Goal: Communication & Community: Share content

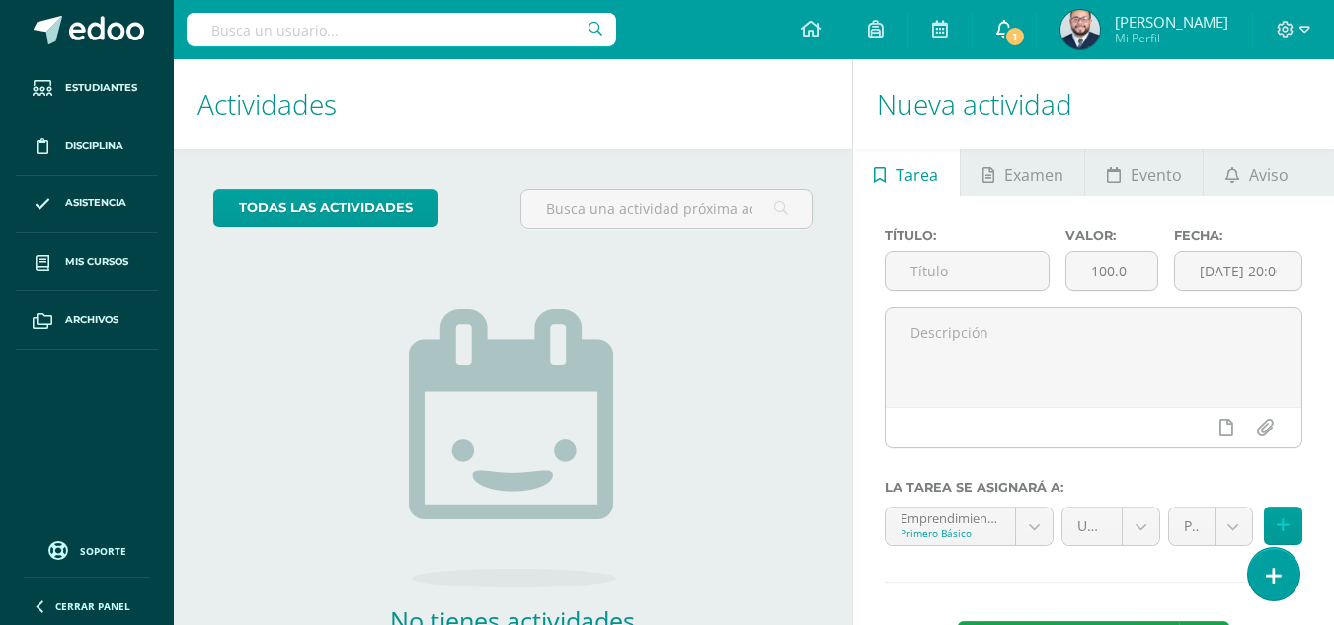
click at [990, 26] on link "1" at bounding box center [1003, 29] width 63 height 59
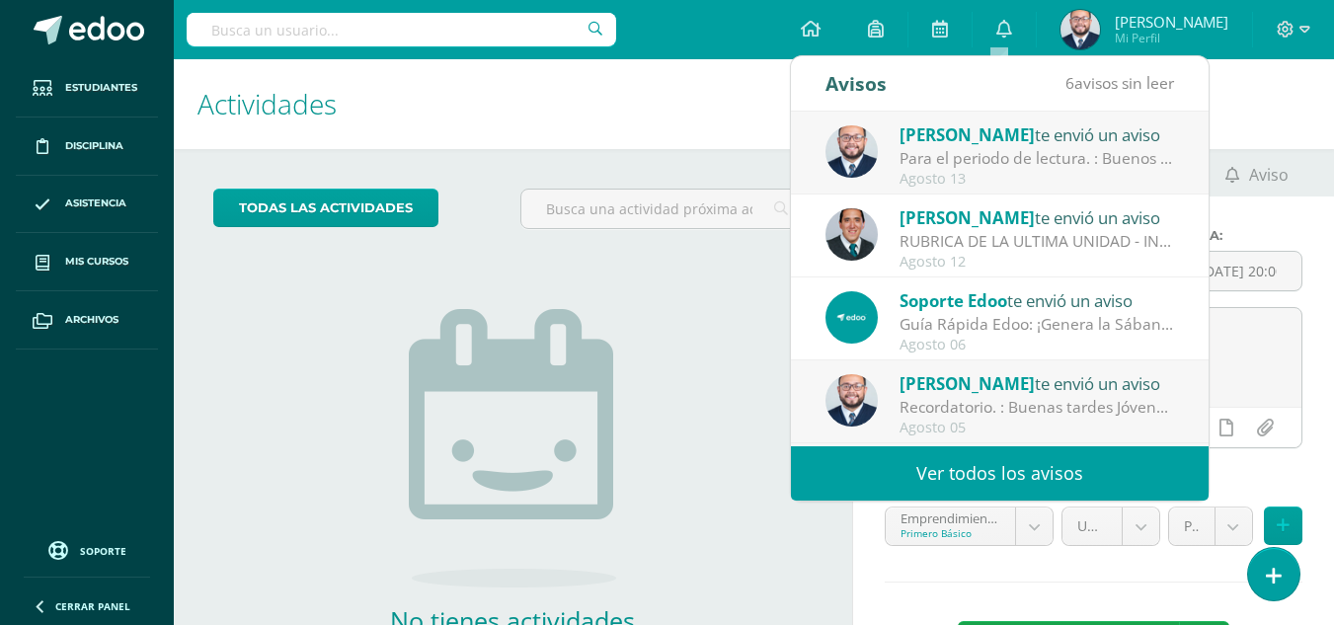
click at [891, 134] on div "[PERSON_NAME] te envió un aviso Para el periodo de lectura. : Buenos días estim…" at bounding box center [999, 153] width 348 height 65
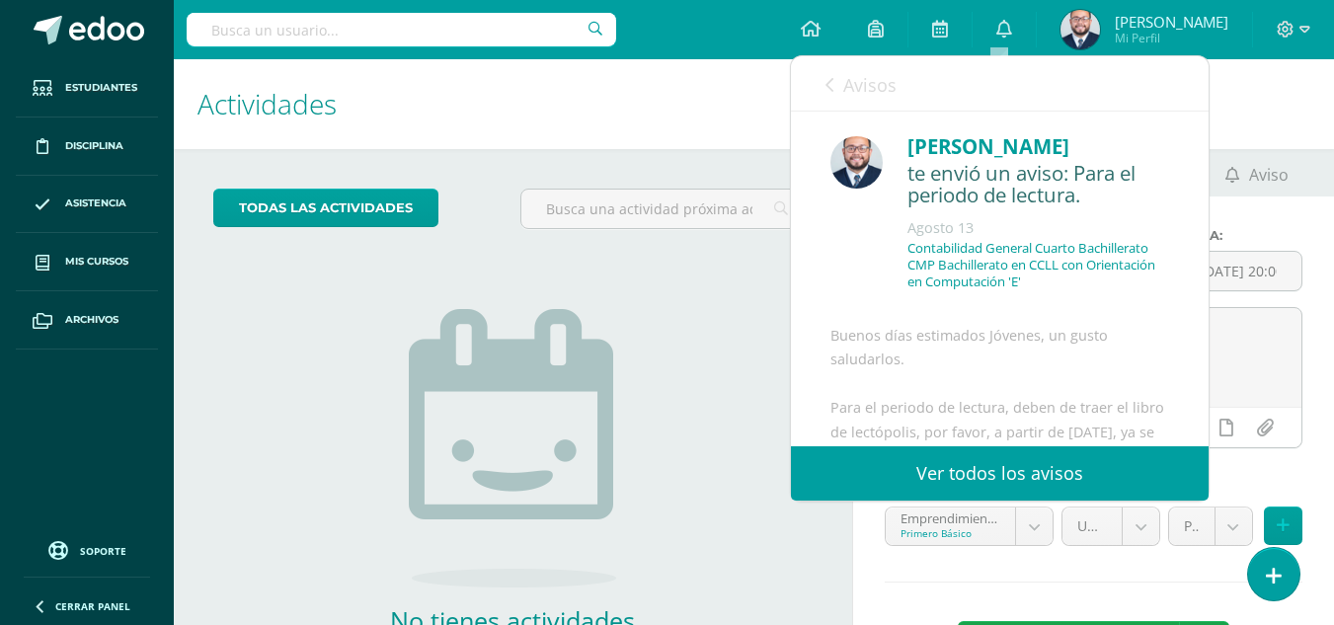
scroll to position [405, 0]
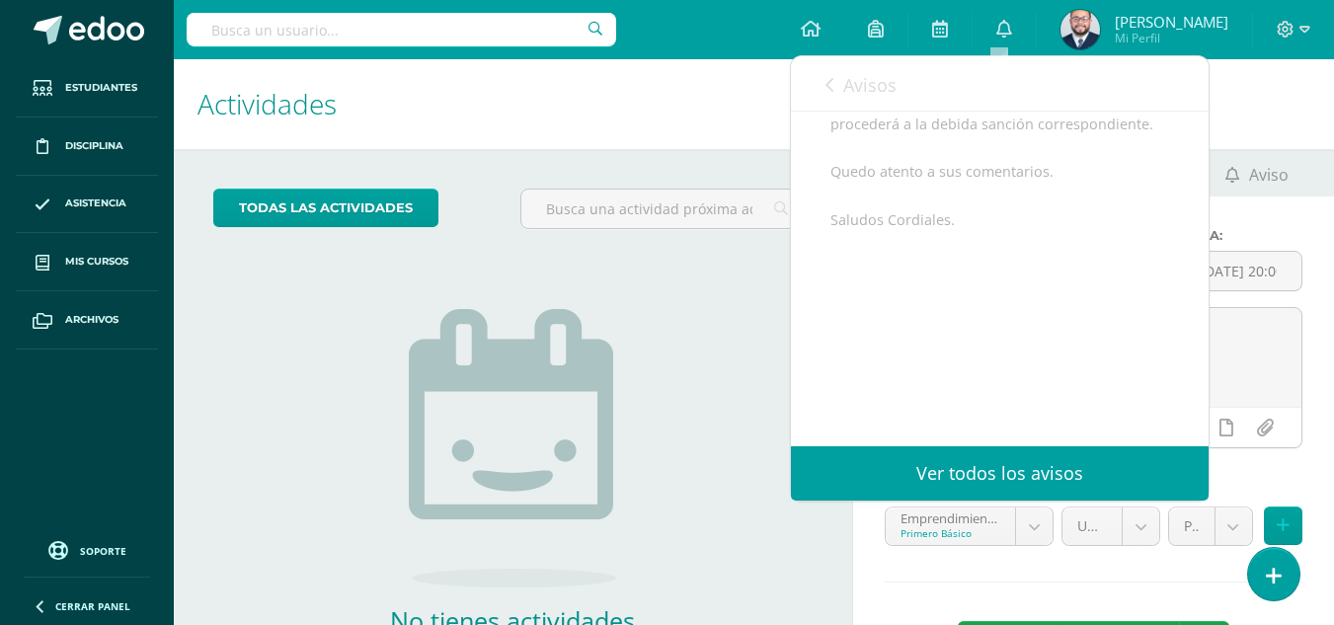
click at [1021, 475] on link "Ver todos los avisos" at bounding box center [1000, 473] width 418 height 54
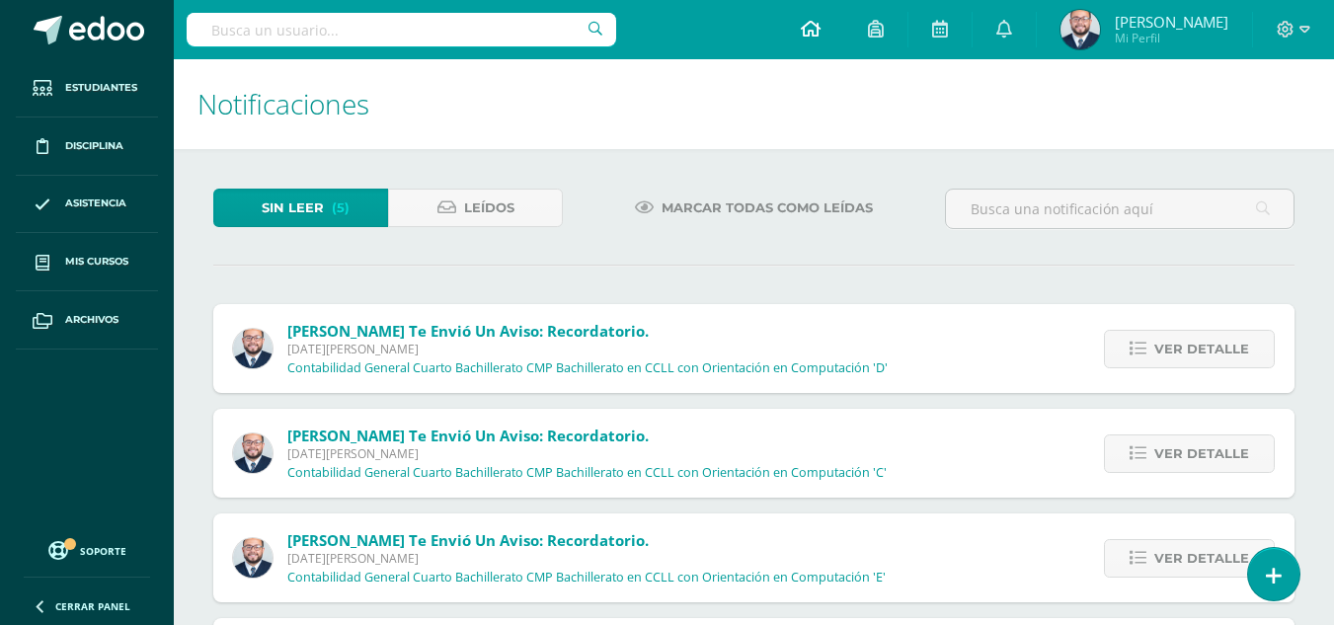
click at [816, 43] on link at bounding box center [810, 29] width 67 height 59
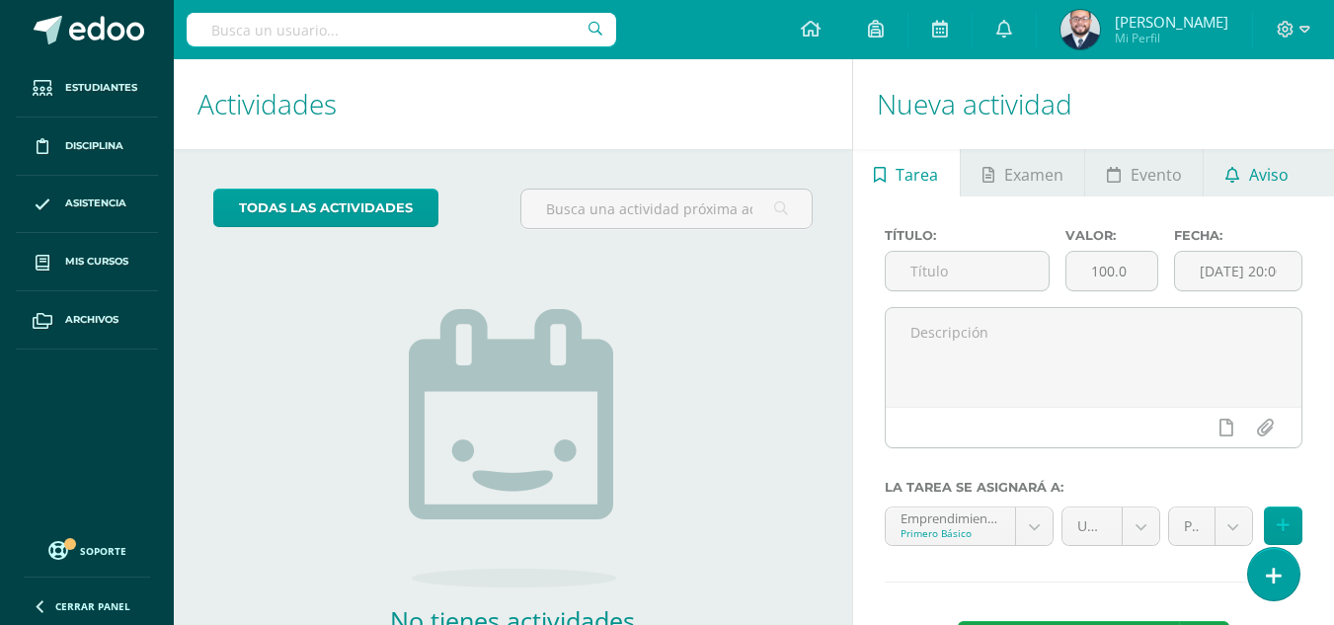
click at [1253, 179] on span "Aviso" at bounding box center [1268, 174] width 39 height 47
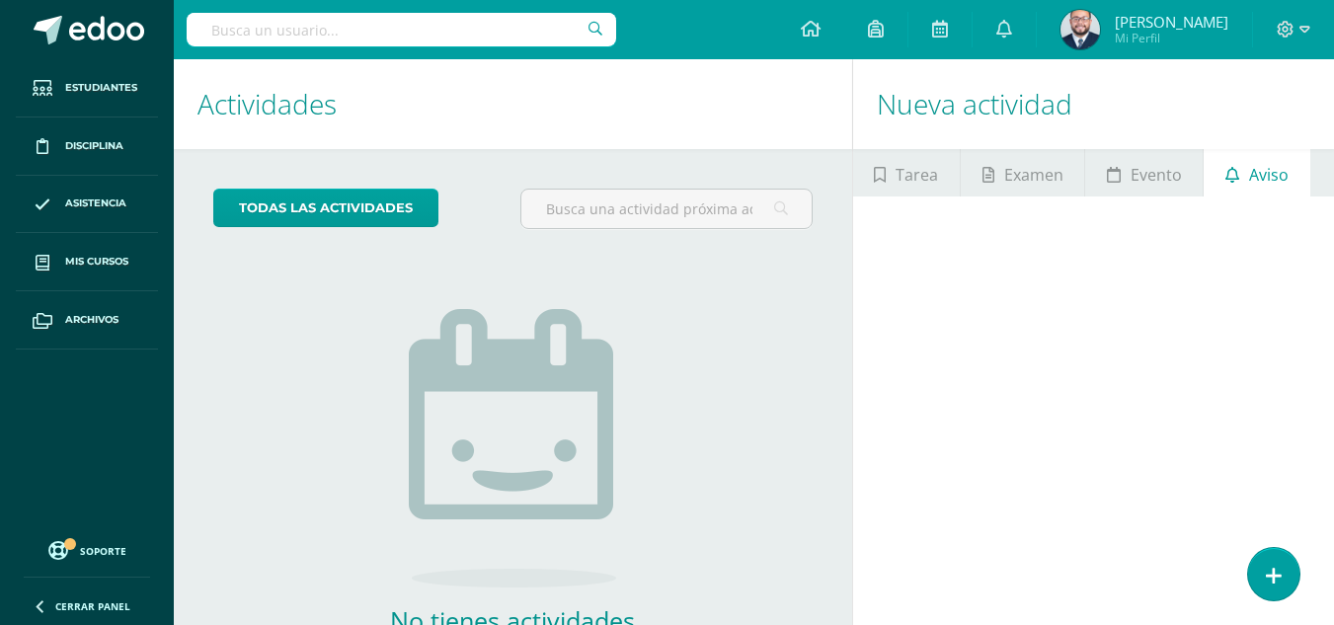
scroll to position [134, 0]
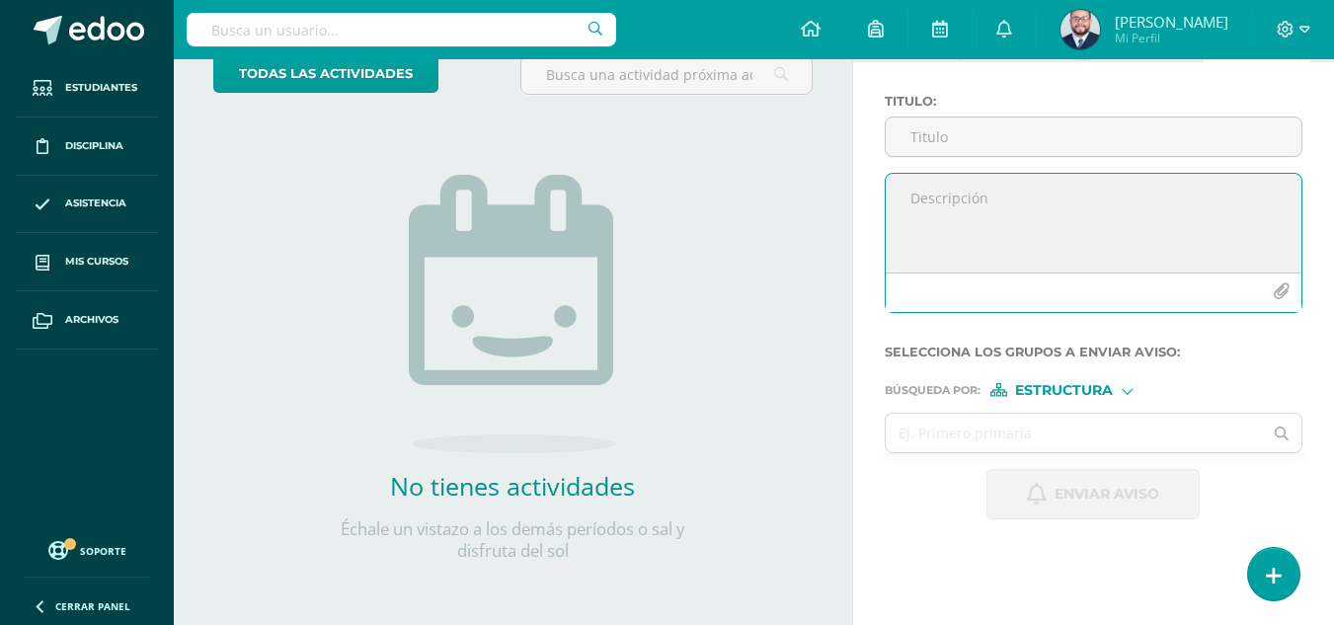
click at [1277, 287] on icon "button" at bounding box center [1280, 291] width 17 height 17
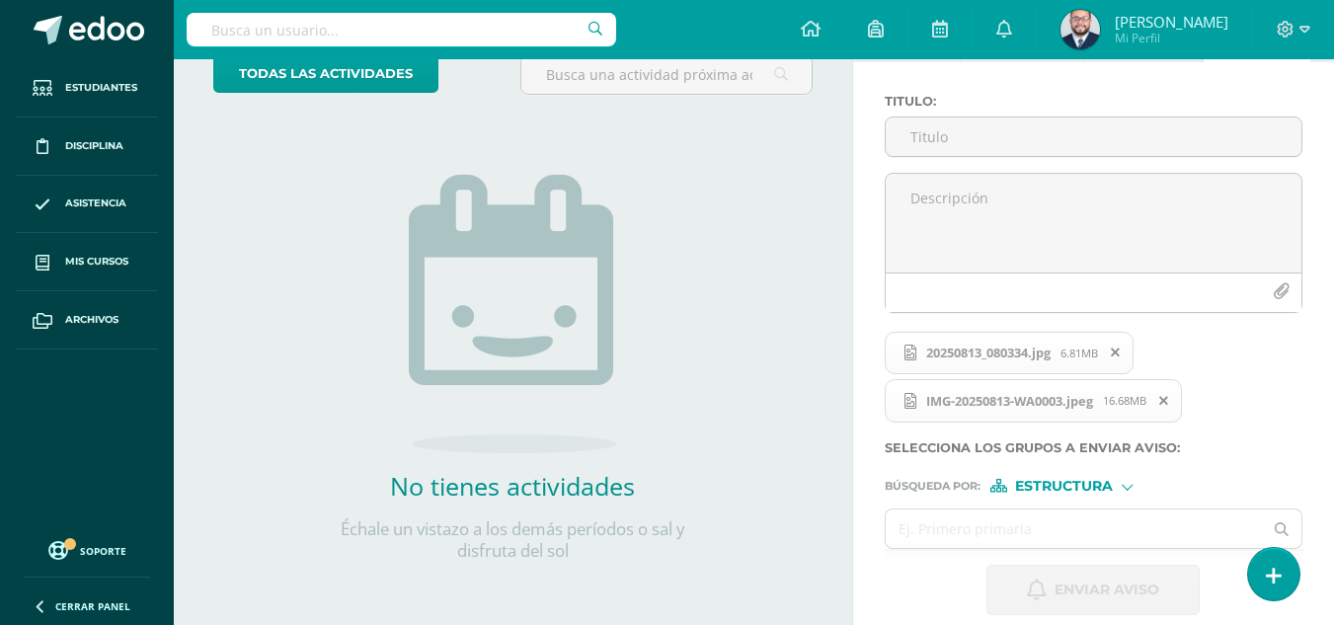
click at [942, 350] on span "20250813_080334.jpg" at bounding box center [988, 353] width 144 height 16
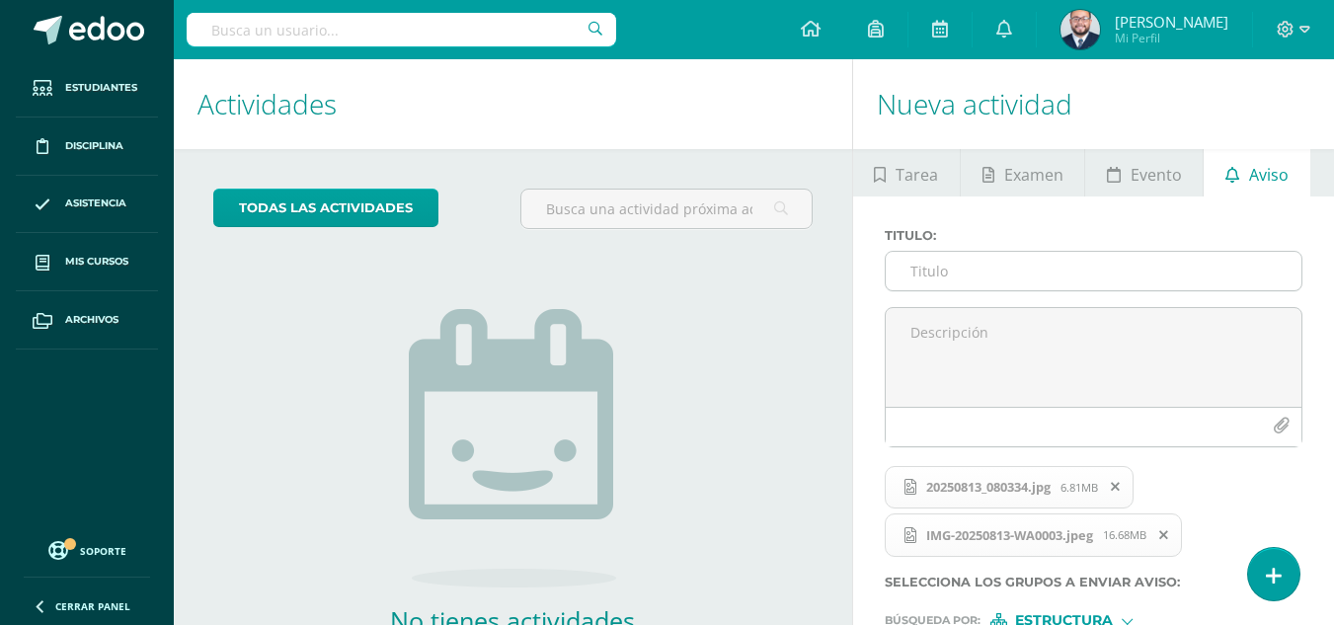
click at [932, 270] on input "Titulo :" at bounding box center [1093, 271] width 416 height 38
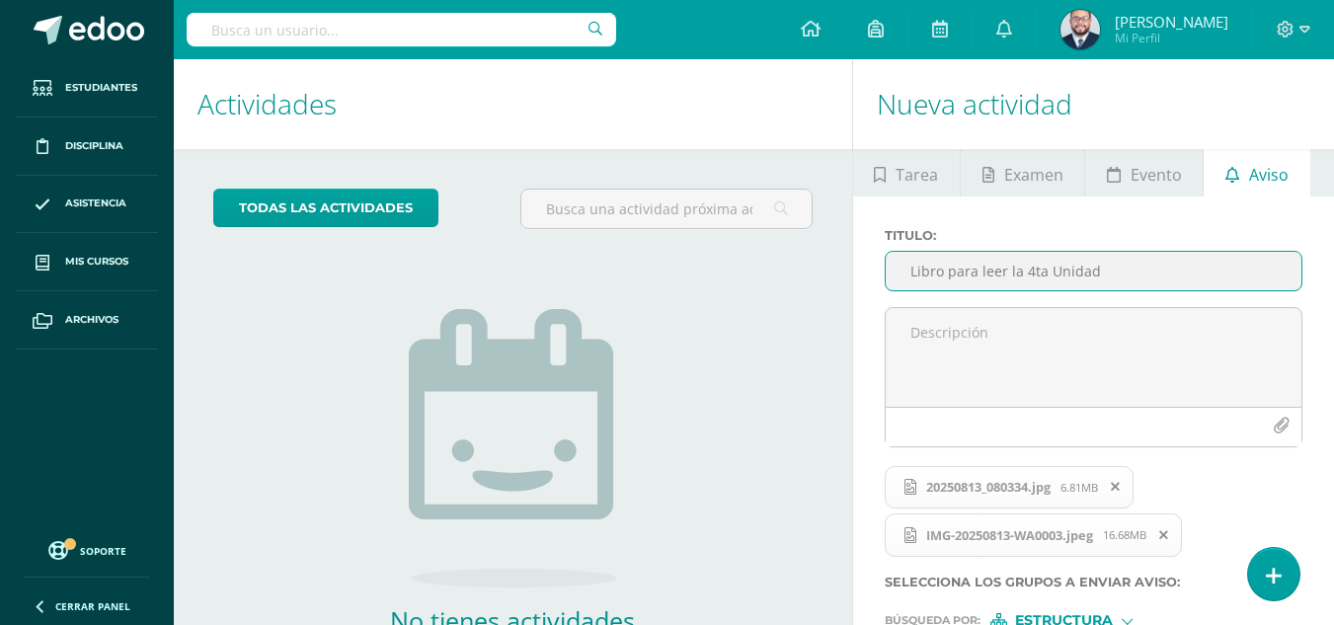
type input "Libro para leer la 4ta Unidad"
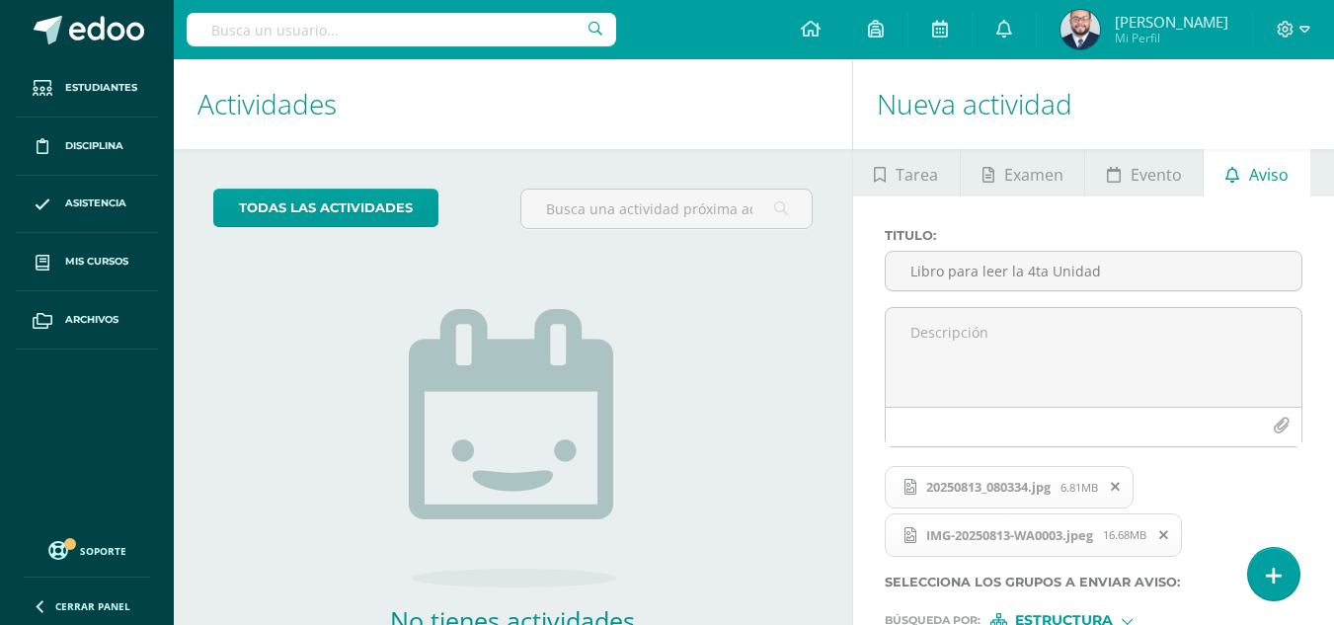
click at [296, 414] on div "todas las Actividades No tienes actividades Échale un vistazo a los demás perío…" at bounding box center [513, 454] width 678 height 610
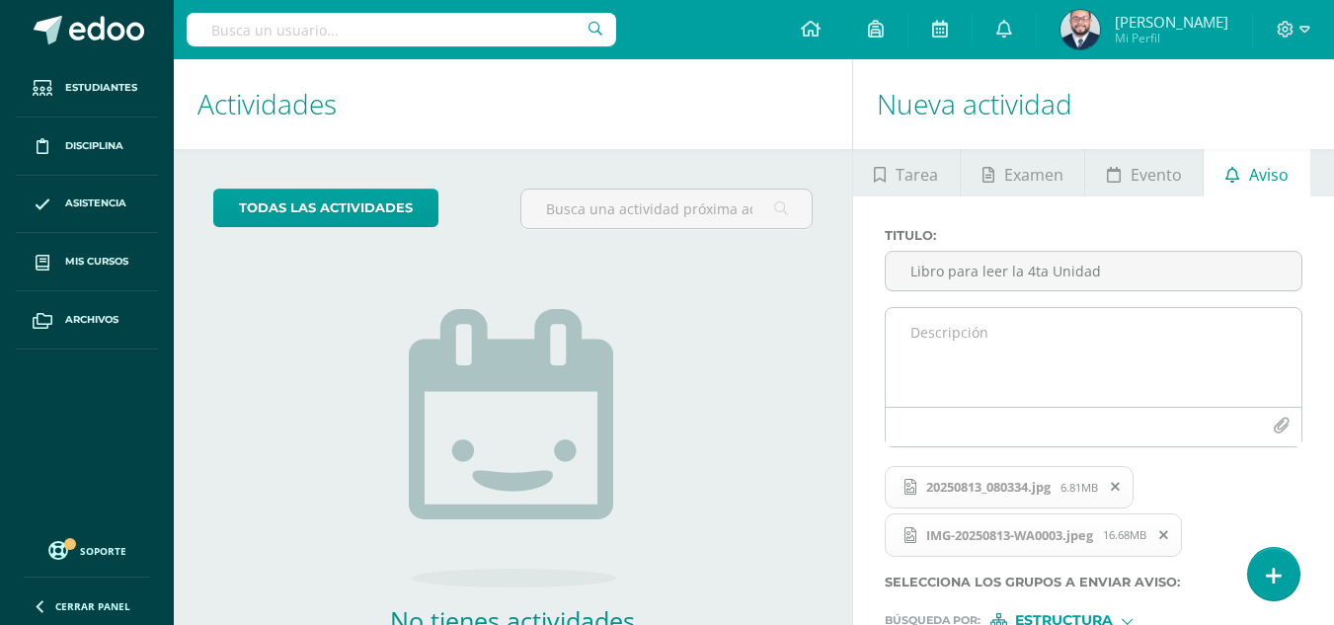
click at [1089, 342] on textarea at bounding box center [1093, 357] width 416 height 99
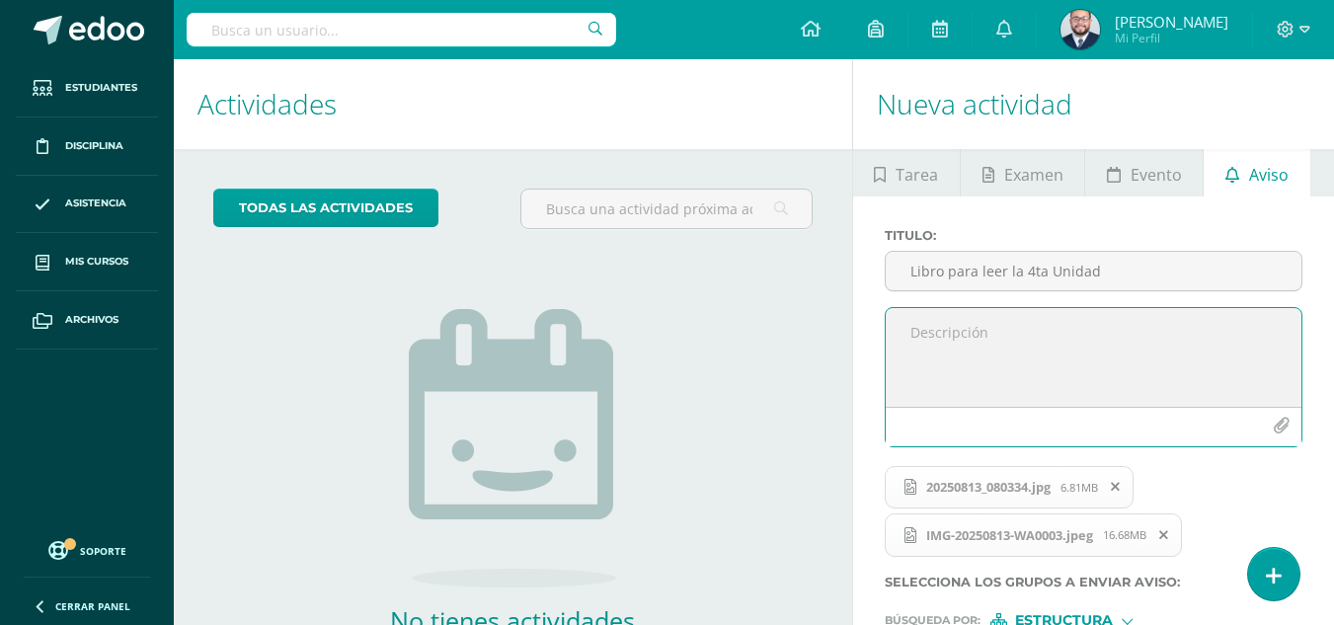
click at [1011, 341] on textarea at bounding box center [1093, 357] width 416 height 99
paste textarea "Buenos días Jóvenes, un gusto saludarlos. Les adjunto el libro que hay que leer…"
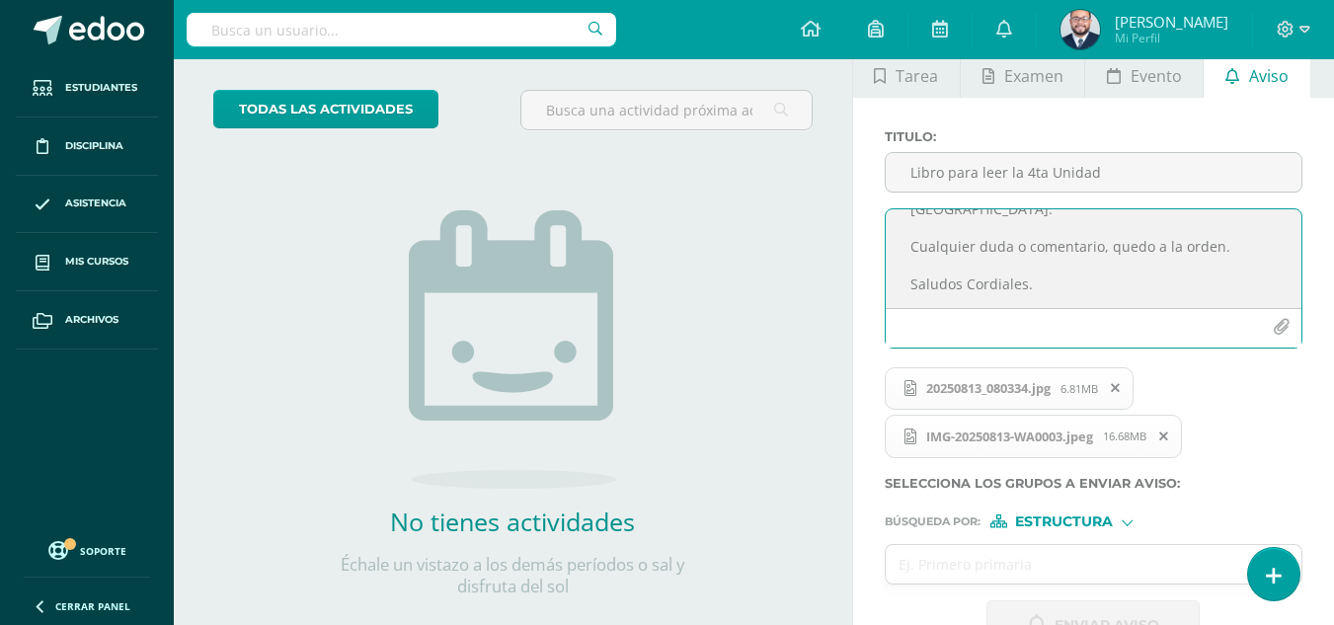
scroll to position [156, 0]
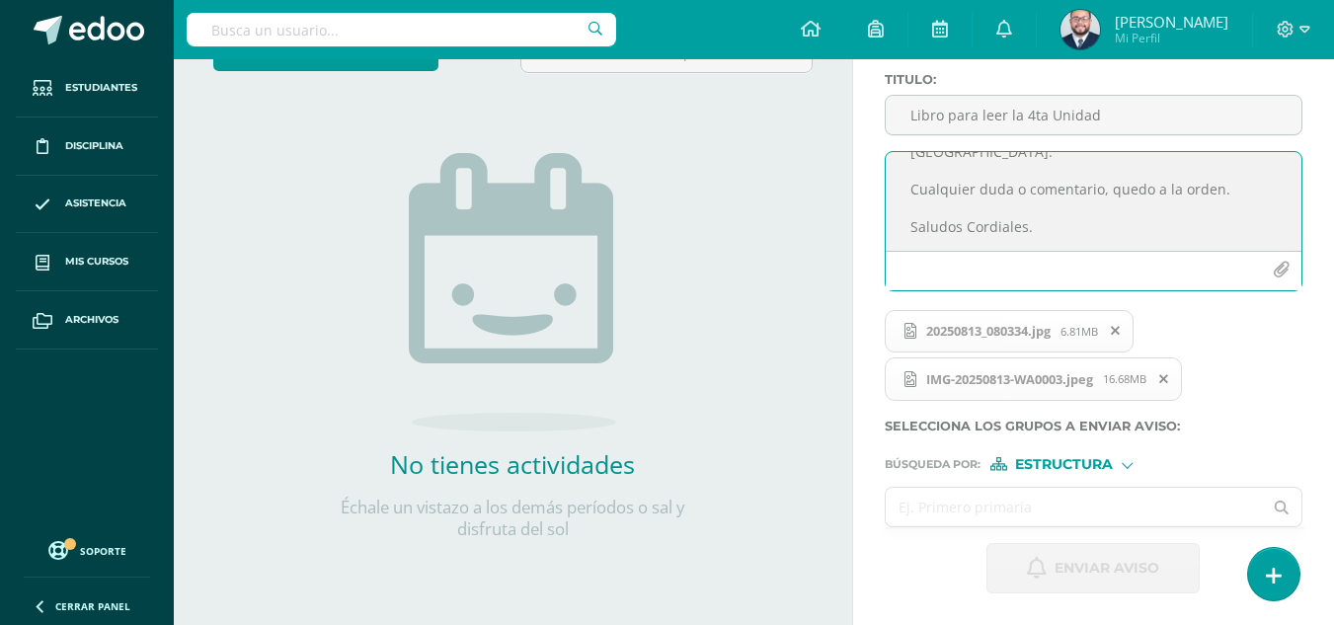
type textarea "Buenos días Jóvenes, un gusto saludarlos. Les adjunto el libro que hay que leer…"
click at [935, 502] on input "text" at bounding box center [1073, 507] width 377 height 38
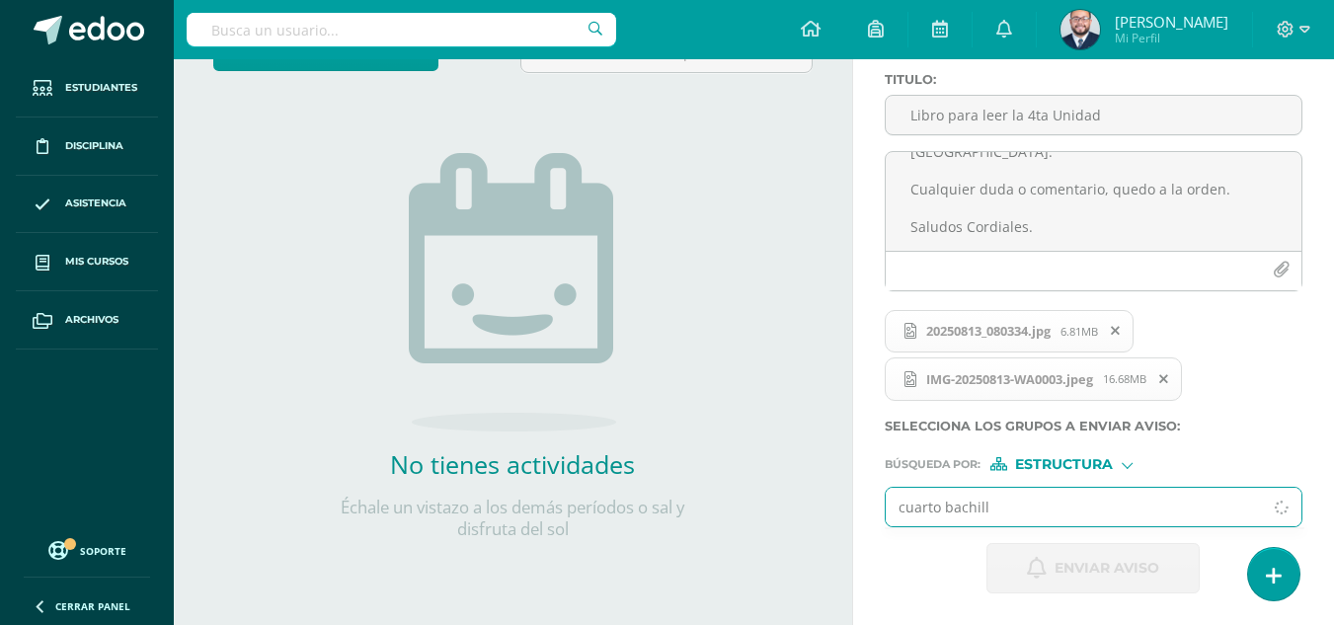
type input "cuarto bachille"
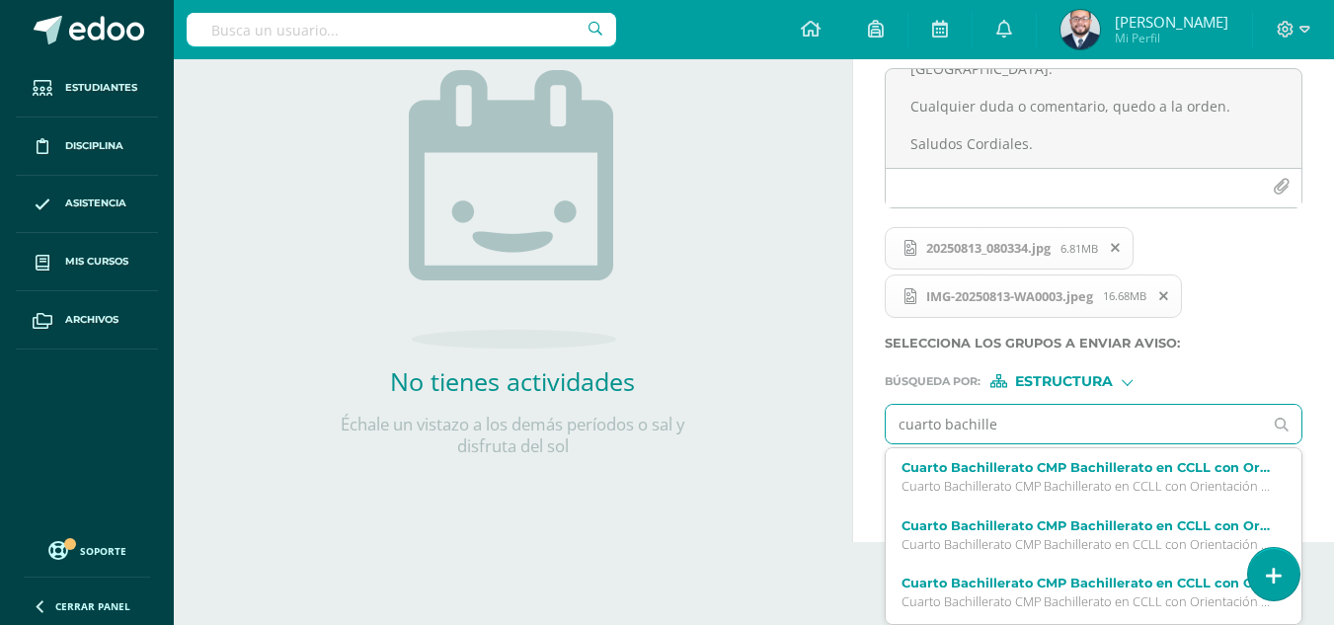
scroll to position [197, 0]
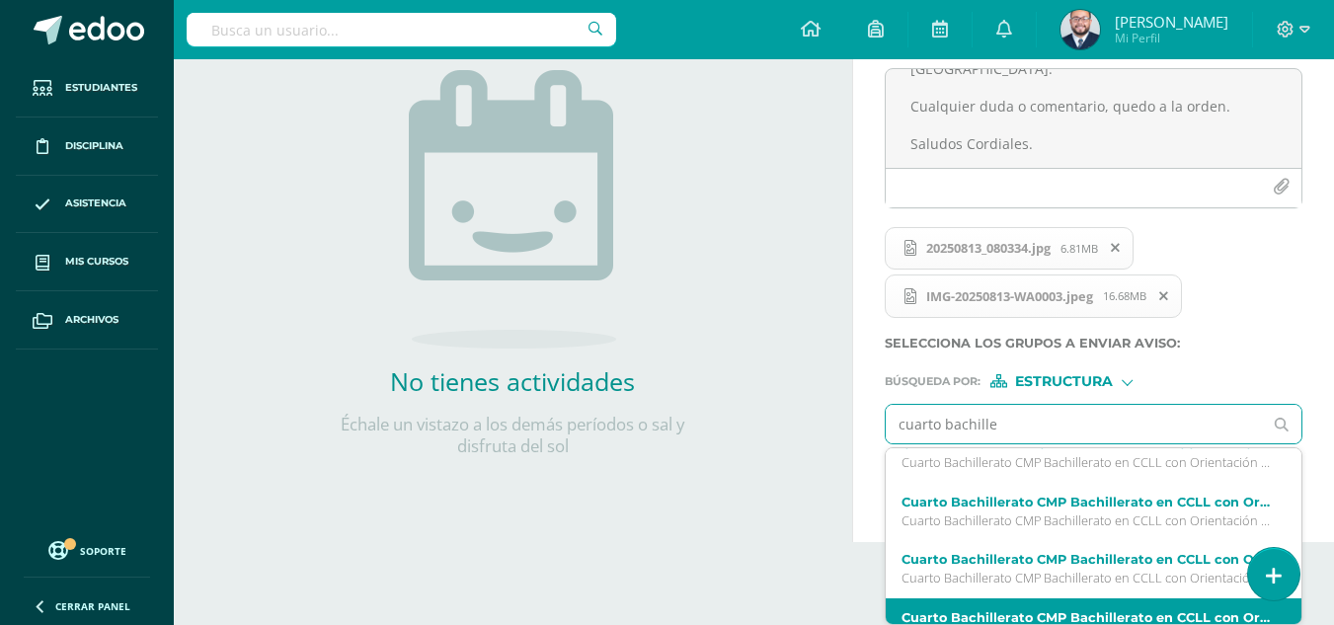
click at [1097, 604] on div "Cuarto Bachillerato CMP Bachillerato en CCLL con Orientación en Computación Mér…" at bounding box center [1093, 627] width 416 height 58
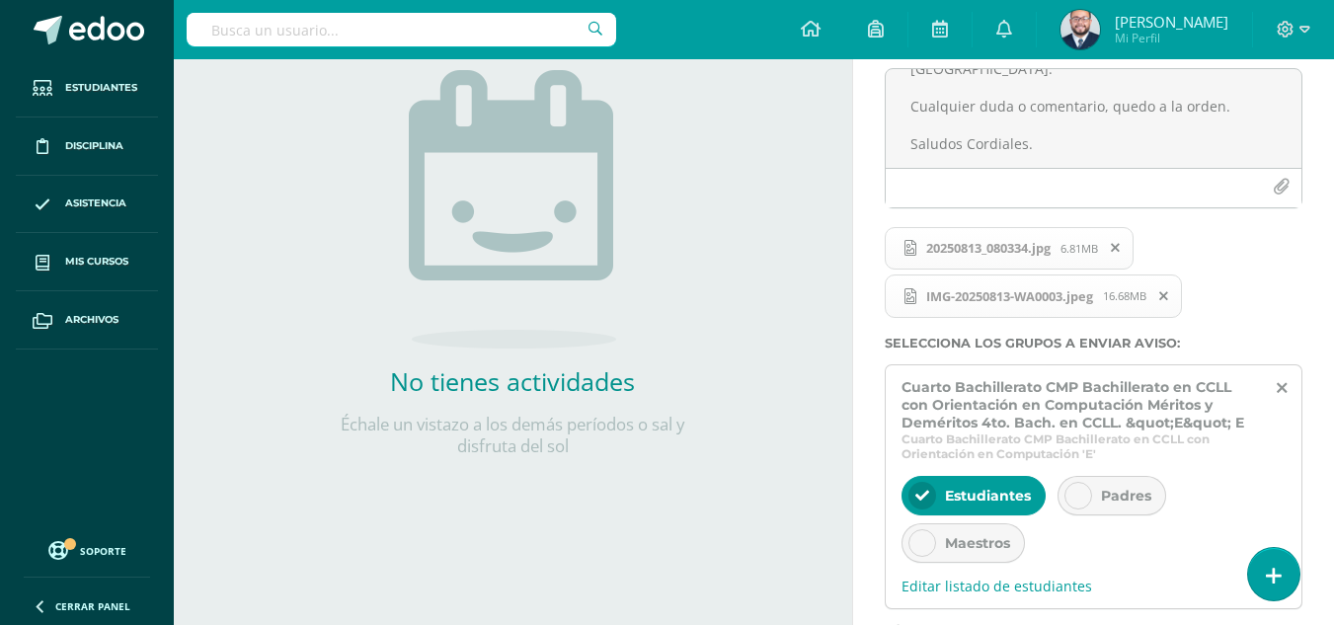
scroll to position [0, 0]
click at [1092, 496] on div "Padres" at bounding box center [1111, 495] width 109 height 39
click at [937, 550] on div "Maestros" at bounding box center [962, 542] width 123 height 39
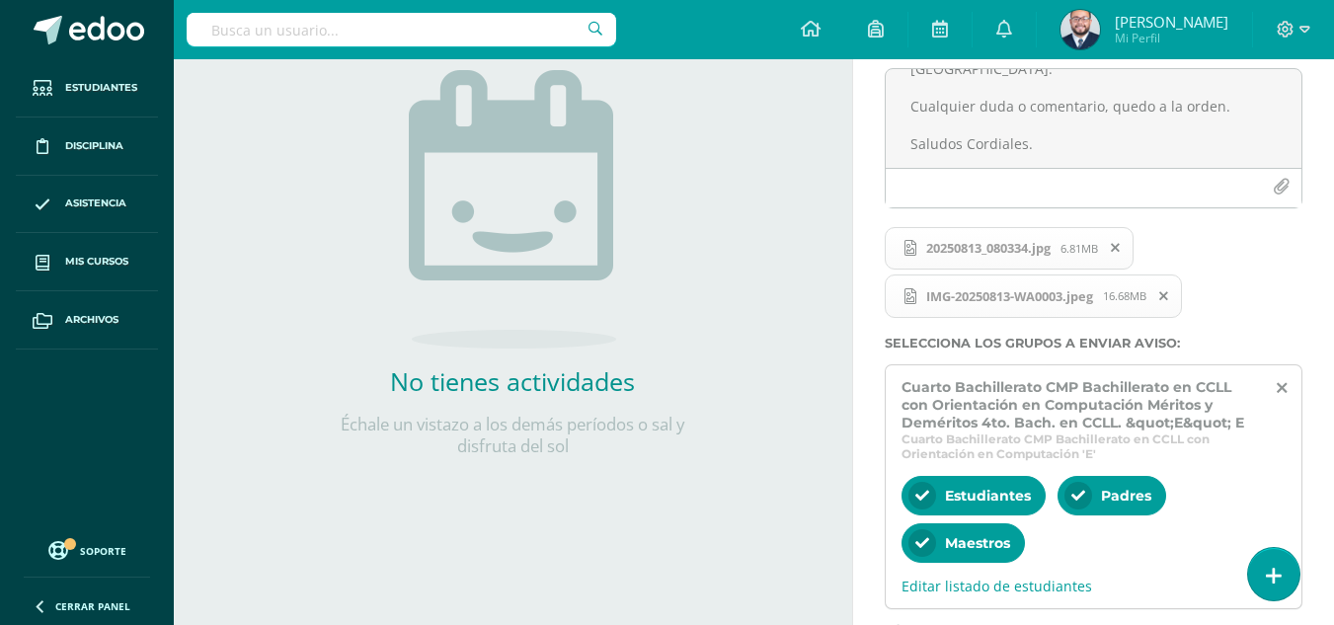
scroll to position [407, 0]
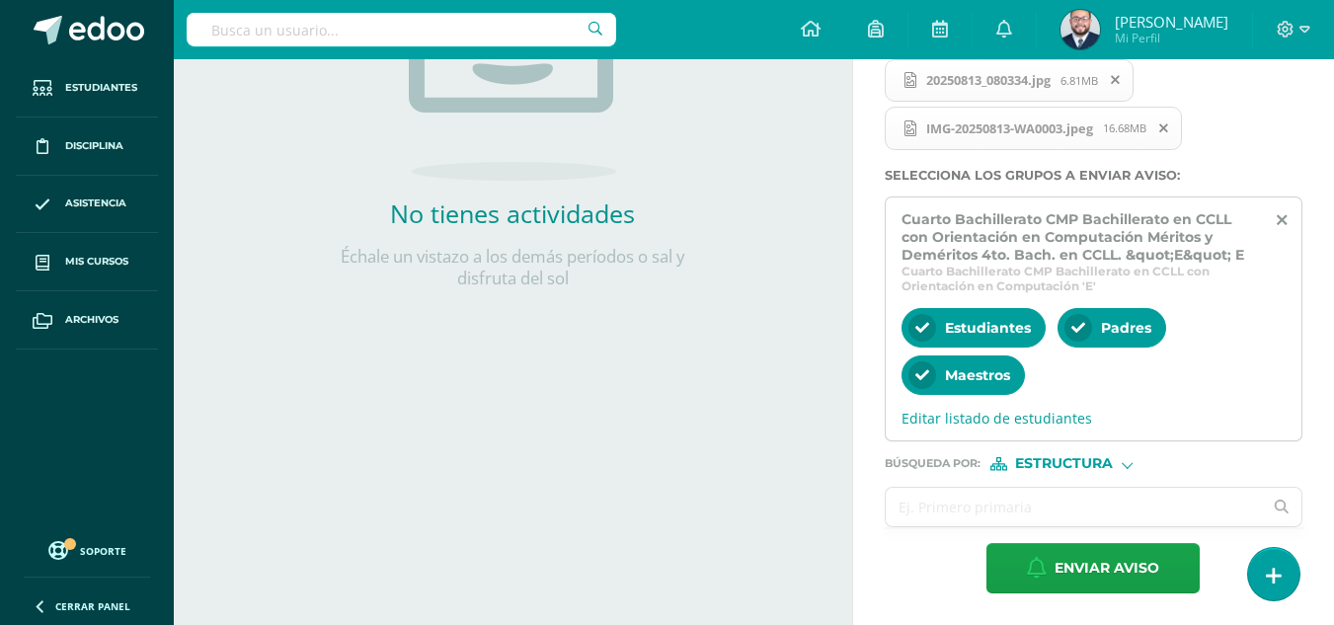
click at [993, 510] on input "text" at bounding box center [1073, 507] width 377 height 38
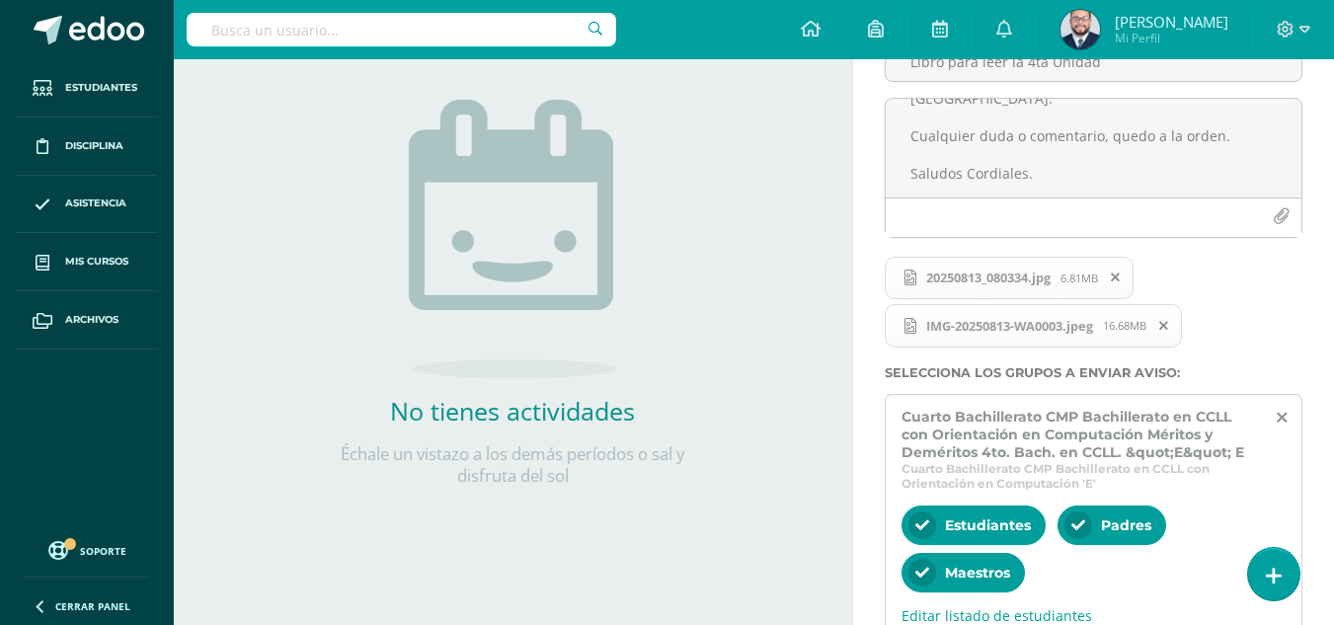
scroll to position [12, 0]
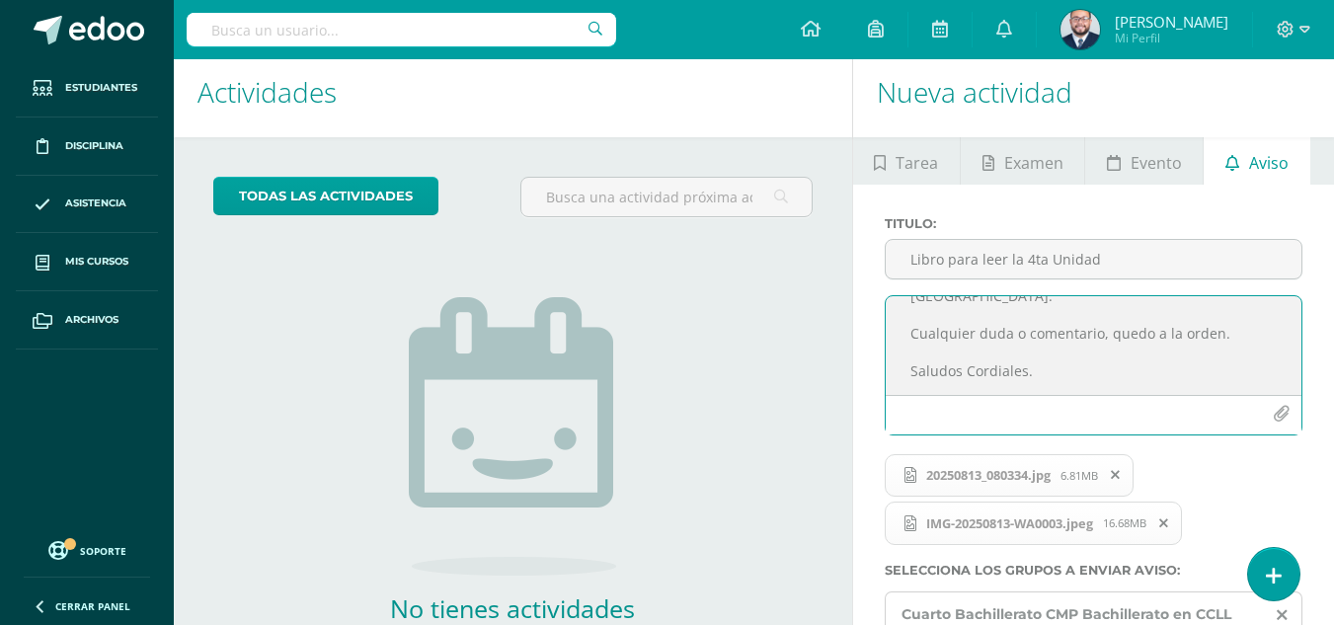
click at [988, 379] on textarea "Buenos días Jóvenes, un gusto saludarlos. Les adjunto el libro que hay que leer…" at bounding box center [1093, 345] width 416 height 99
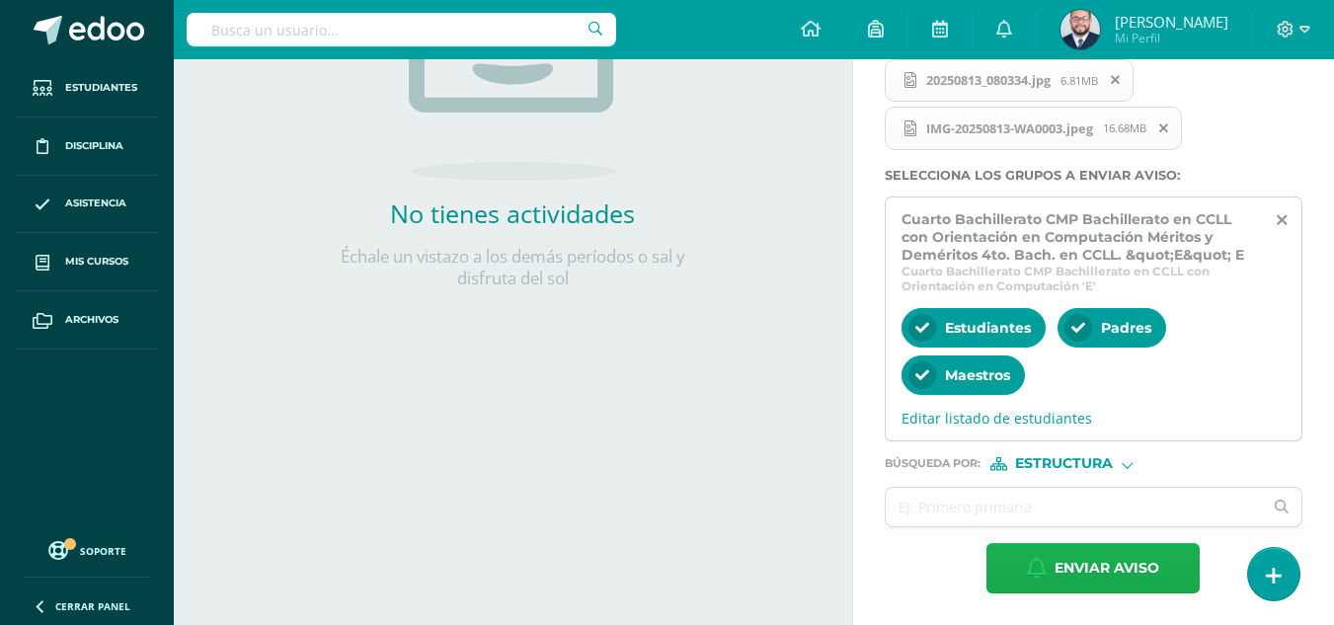
type textarea "Buenos días Jóvenes, un gusto saludarlos. Les adjunto el libro que hay que leer…"
click at [1075, 561] on span "Enviar aviso" at bounding box center [1106, 568] width 105 height 48
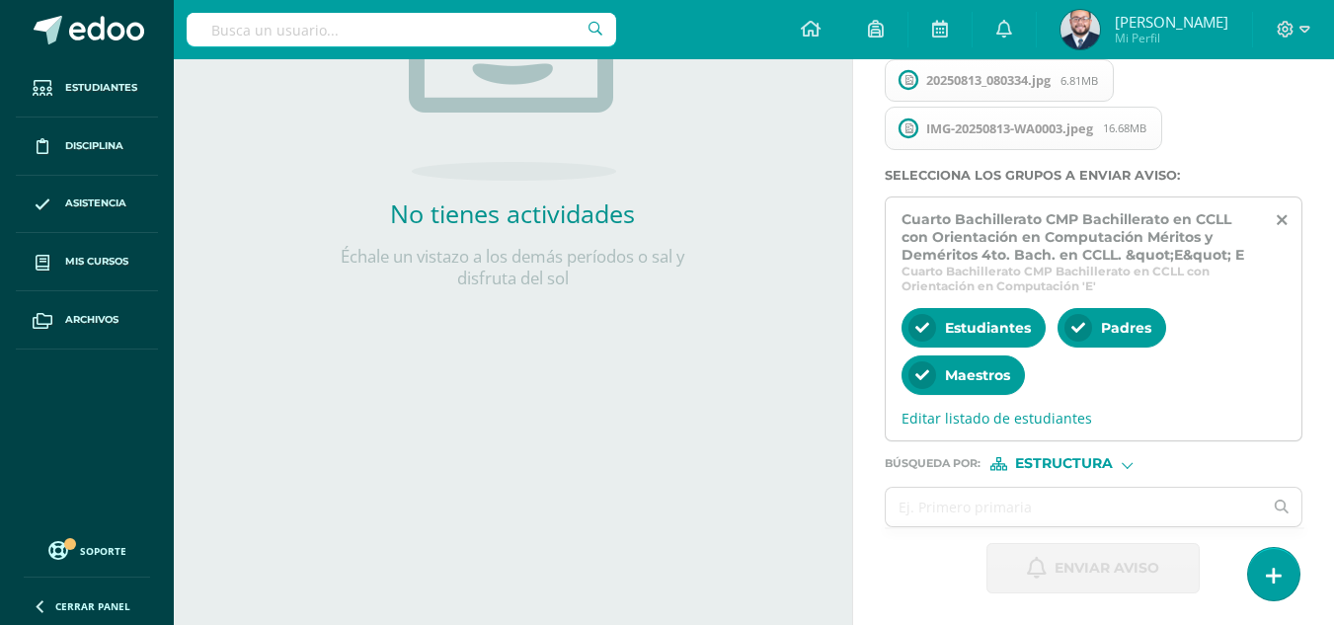
click at [637, 555] on div "Actividades Actividad todas las Actividades No tienes actividades Échale un vis…" at bounding box center [509, 139] width 686 height 972
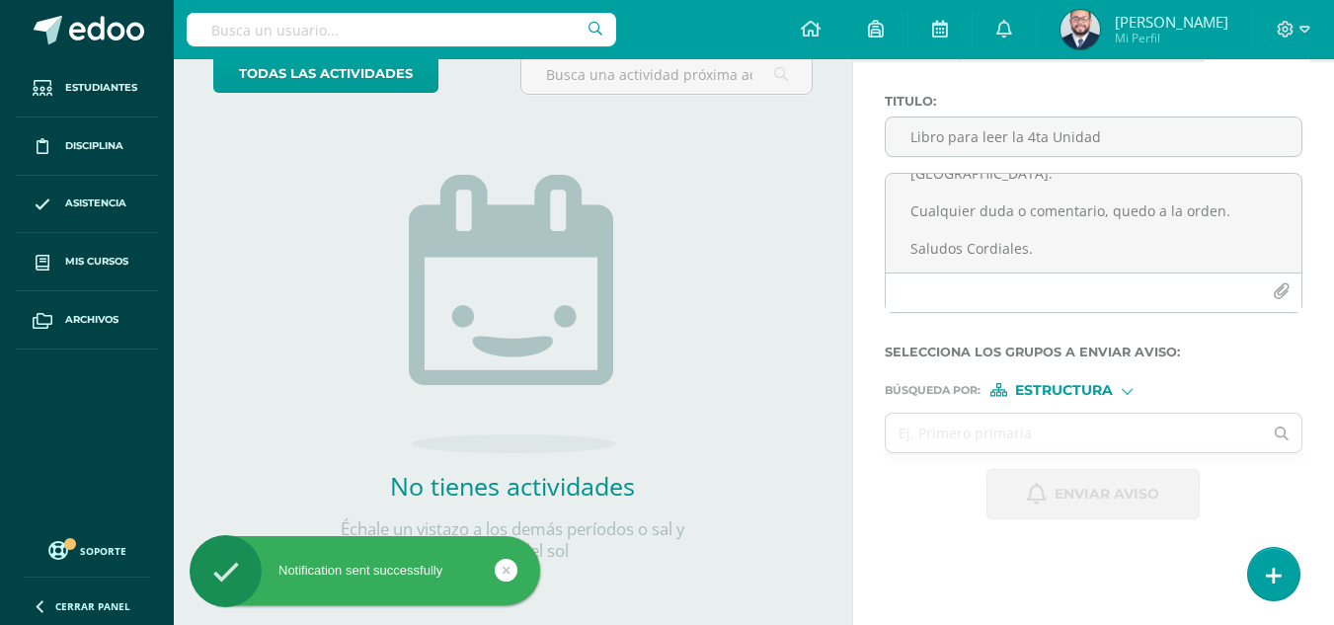
scroll to position [0, 0]
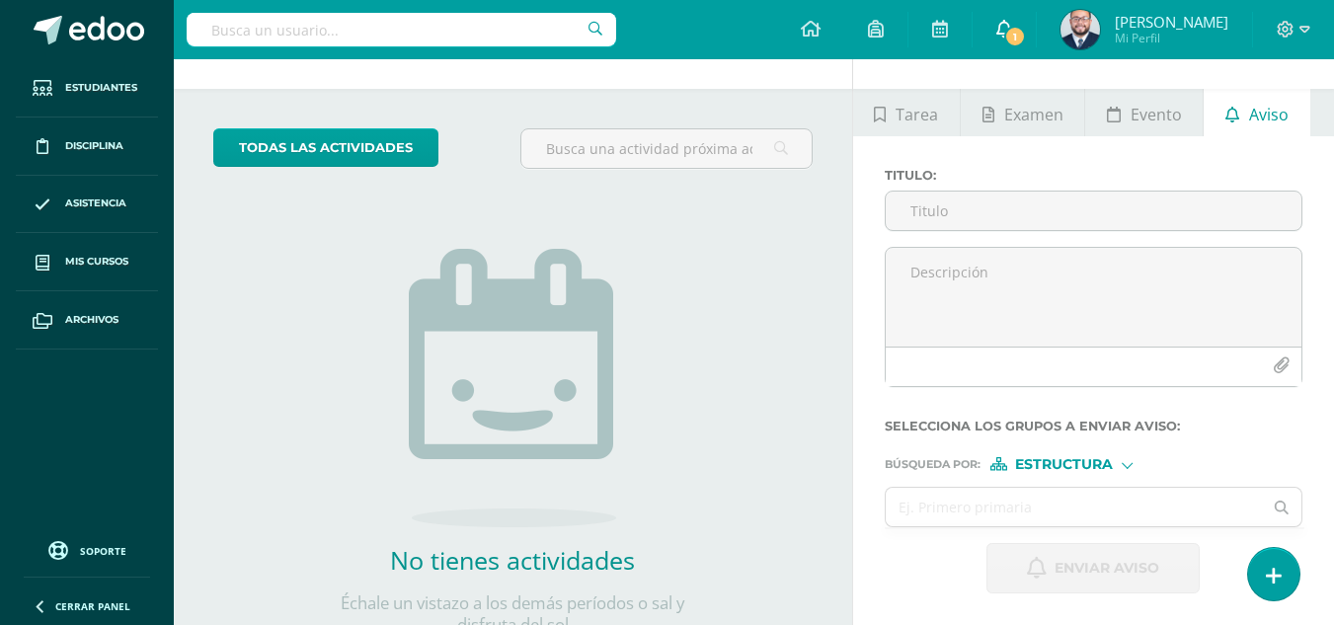
click at [1004, 34] on span "1" at bounding box center [1015, 37] width 22 height 22
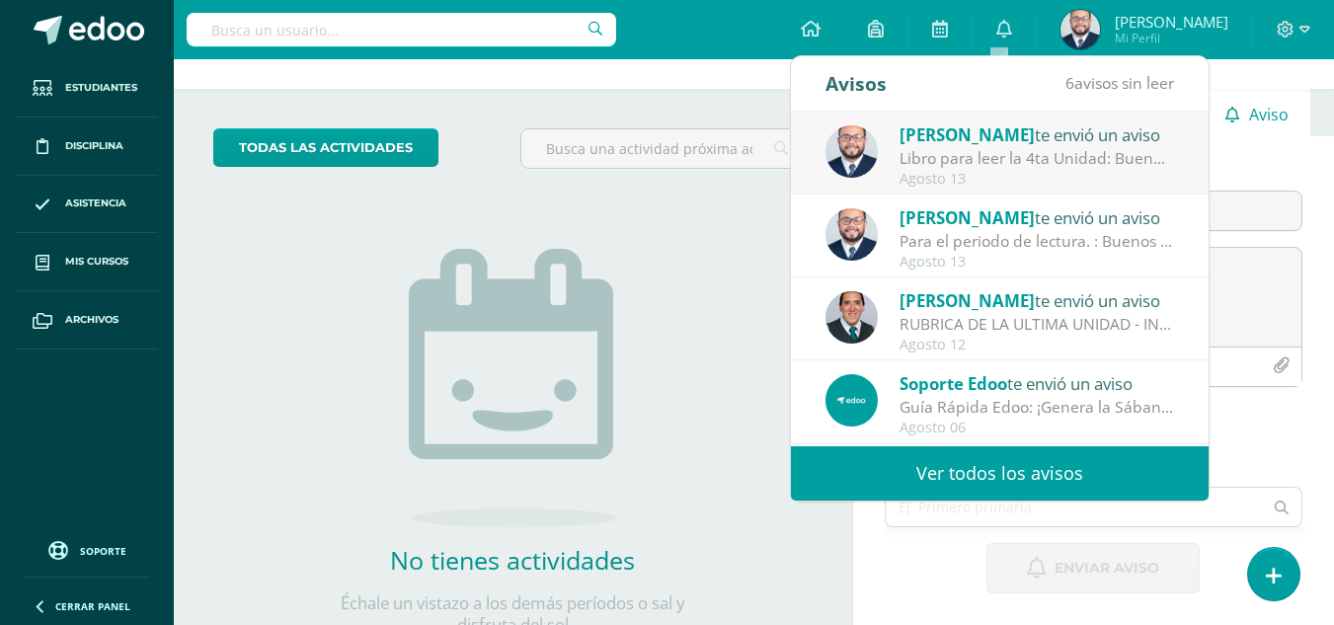
click at [957, 162] on div "Libro para leer la 4ta Unidad: Buenos días Jóvenes, un gusto saludarlos. Les ad…" at bounding box center [1036, 158] width 274 height 23
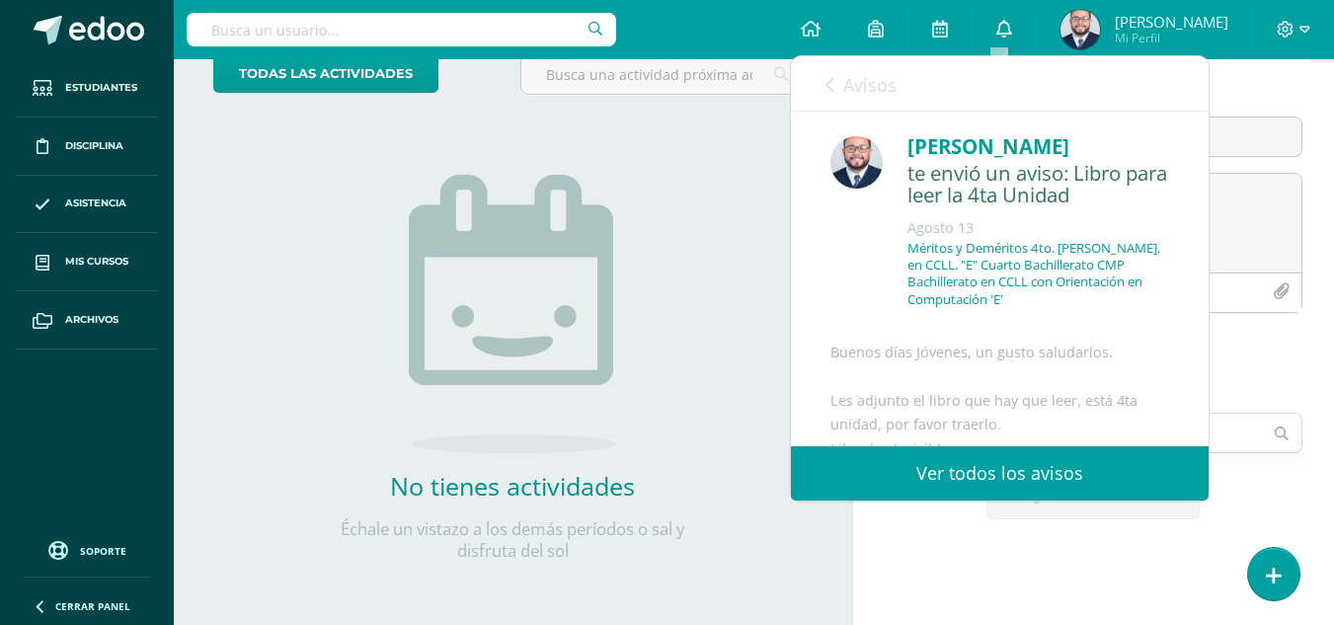
click at [1003, 31] on icon at bounding box center [1004, 29] width 16 height 18
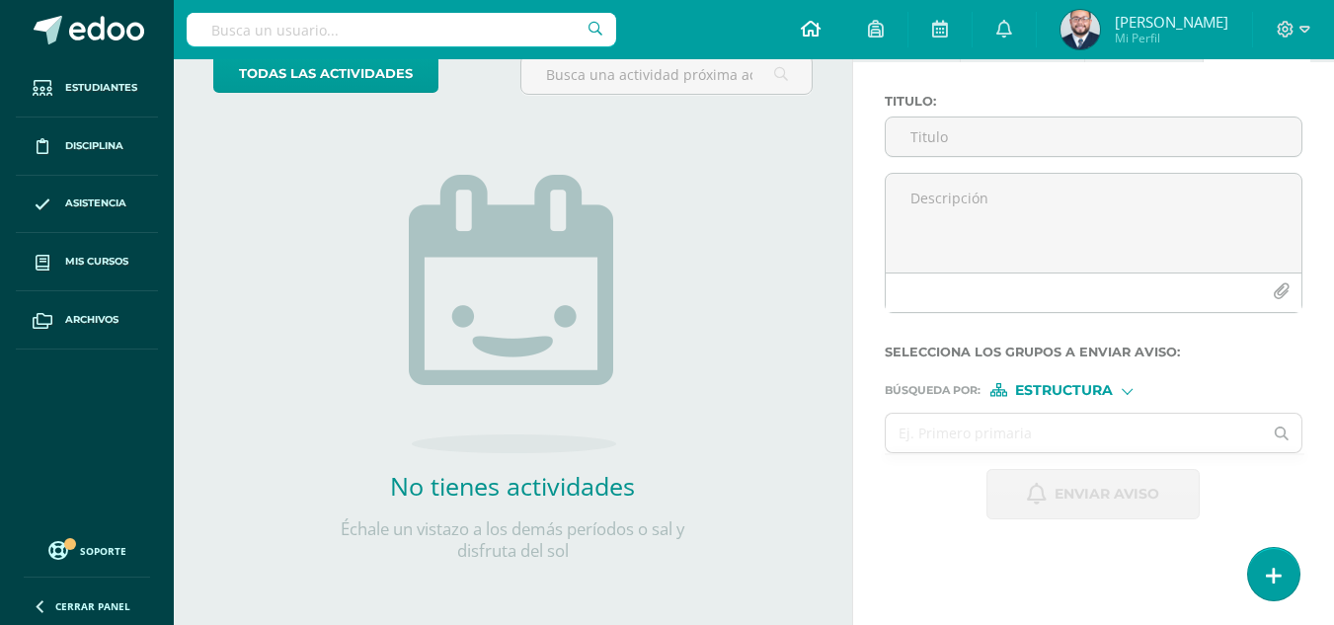
click at [834, 33] on link at bounding box center [810, 29] width 67 height 59
